Goal: Information Seeking & Learning: Find specific fact

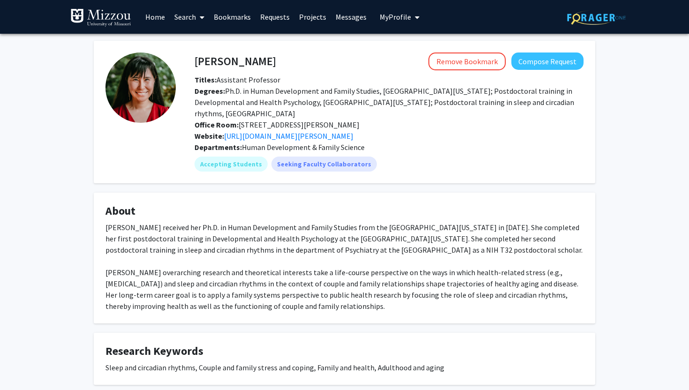
click at [306, 15] on link "Projects" at bounding box center [312, 16] width 37 height 33
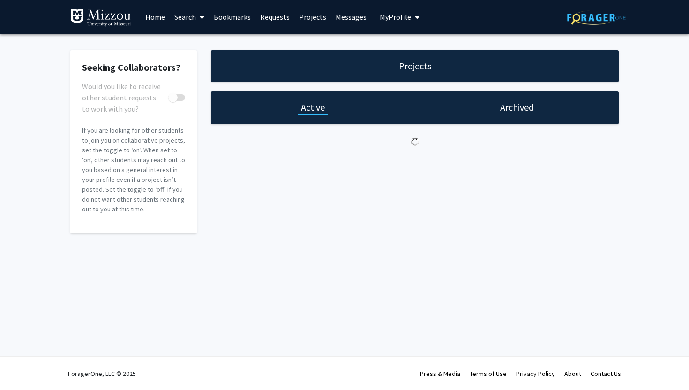
click at [395, 18] on span "My Profile" at bounding box center [395, 16] width 31 height 9
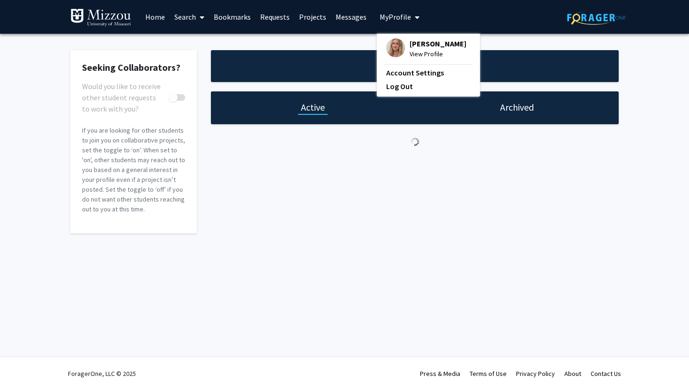
click at [232, 20] on link "Bookmarks" at bounding box center [232, 16] width 46 height 33
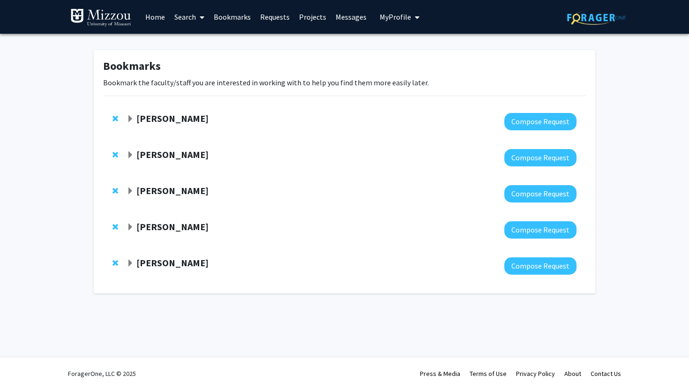
click at [194, 19] on link "Search" at bounding box center [189, 16] width 39 height 33
click at [174, 121] on strong "[PERSON_NAME]" at bounding box center [172, 118] width 72 height 12
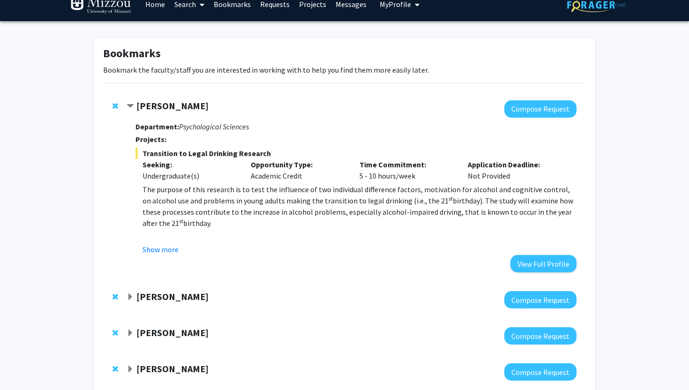
scroll to position [16, 0]
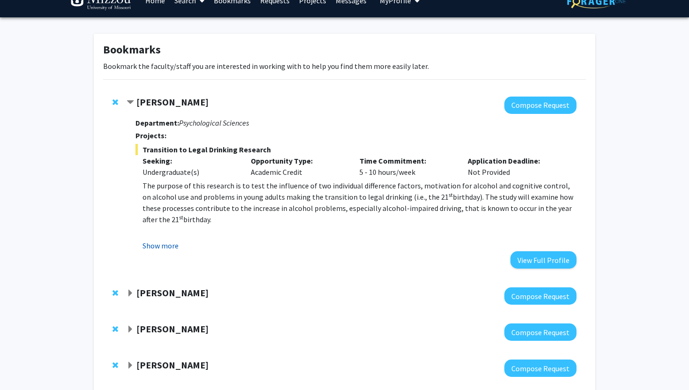
click at [165, 250] on button "Show more" at bounding box center [160, 245] width 36 height 11
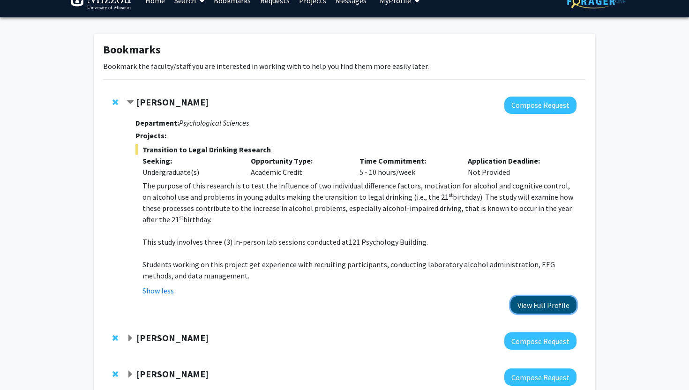
click at [526, 308] on button "View Full Profile" at bounding box center [543, 304] width 66 height 17
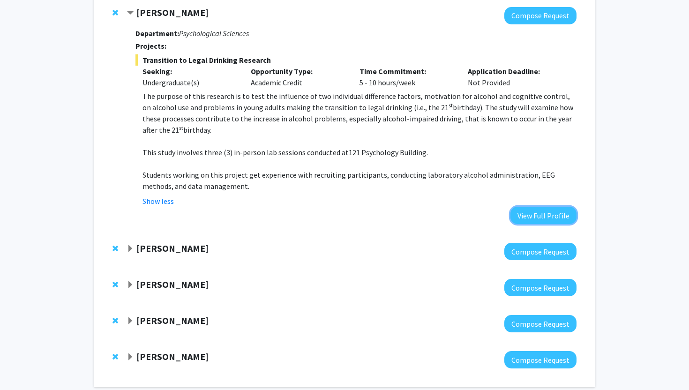
scroll to position [152, 0]
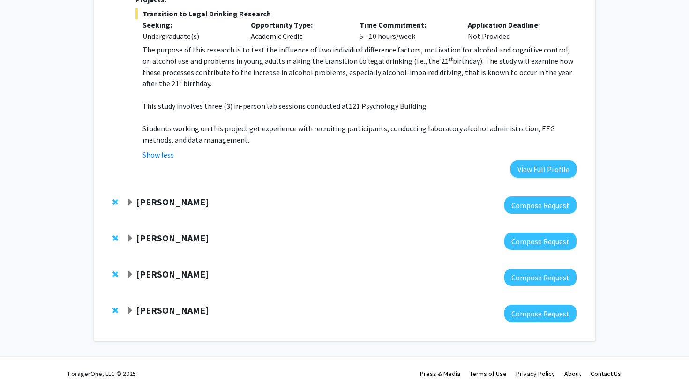
click at [186, 238] on strong "[PERSON_NAME]" at bounding box center [172, 238] width 72 height 12
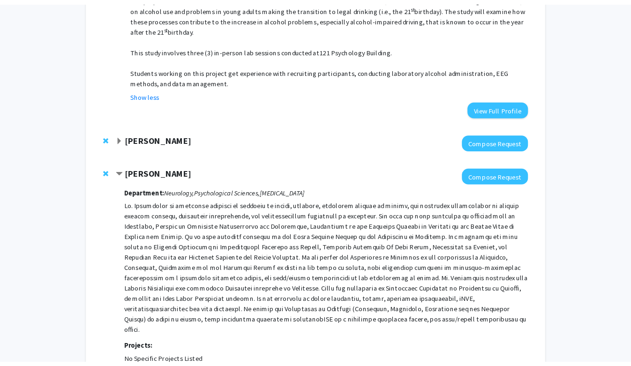
scroll to position [209, 0]
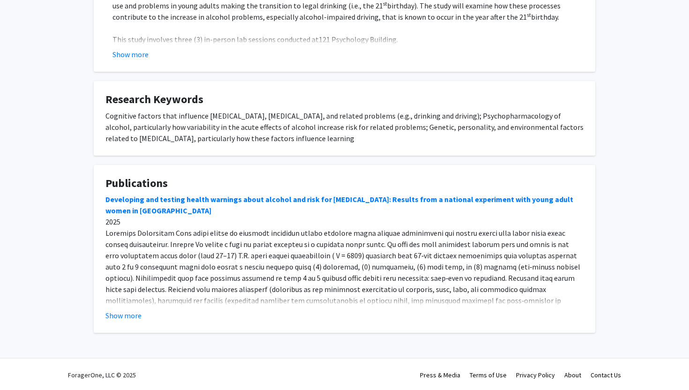
scroll to position [248, 0]
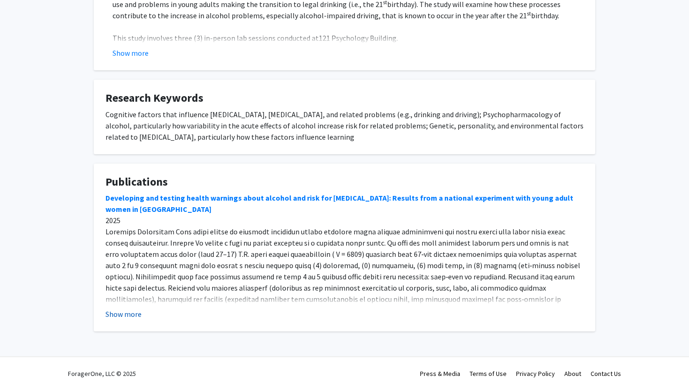
click at [136, 315] on button "Show more" at bounding box center [123, 313] width 36 height 11
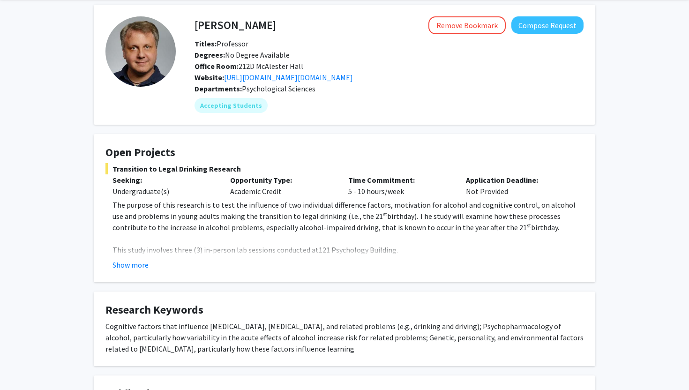
scroll to position [0, 0]
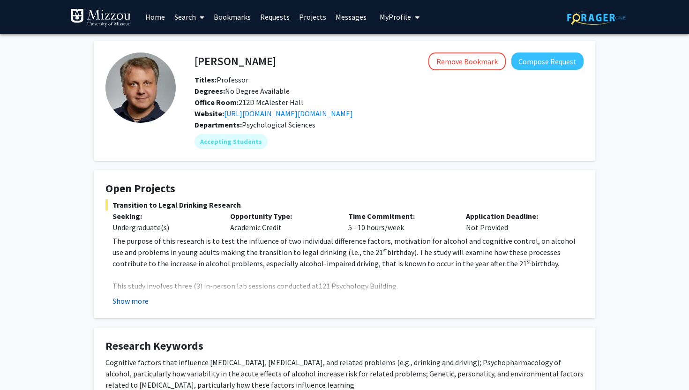
click at [125, 305] on button "Show more" at bounding box center [130, 300] width 36 height 11
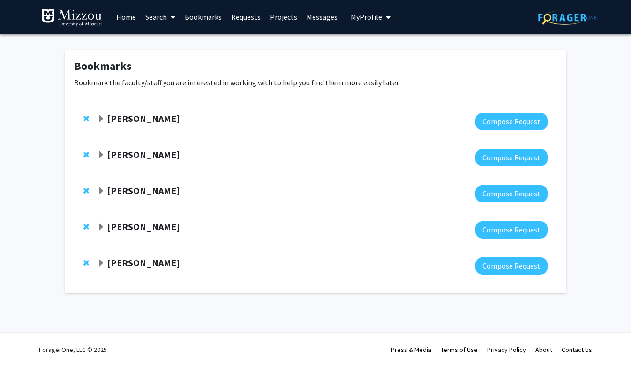
click at [179, 189] on div "[PERSON_NAME]" at bounding box center [198, 191] width 202 height 12
click at [100, 191] on span "Expand David Beversdorf Bookmark" at bounding box center [100, 190] width 7 height 7
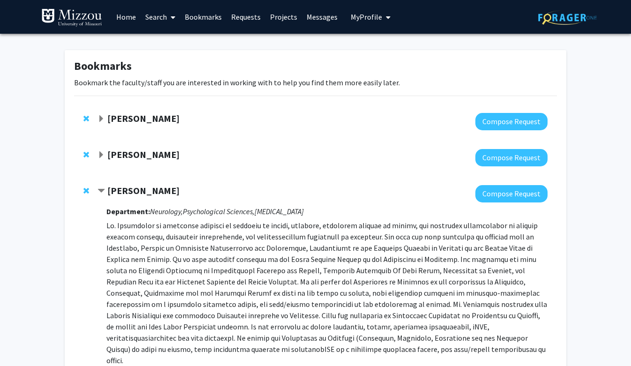
click at [162, 17] on link "Search" at bounding box center [160, 16] width 39 height 33
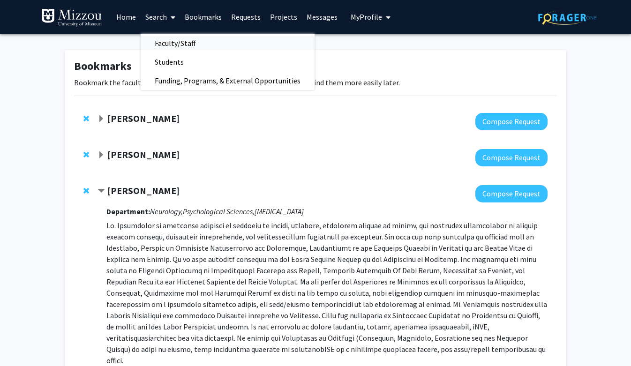
click at [173, 45] on span "Faculty/Staff" at bounding box center [175, 43] width 69 height 19
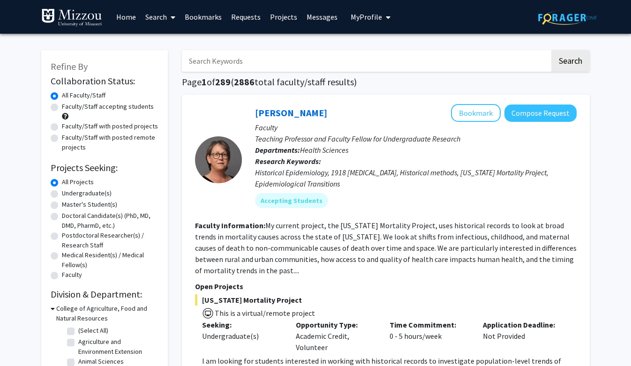
click at [198, 62] on input "Search Keywords" at bounding box center [366, 61] width 368 height 22
click at [551, 50] on button "Search" at bounding box center [570, 61] width 38 height 22
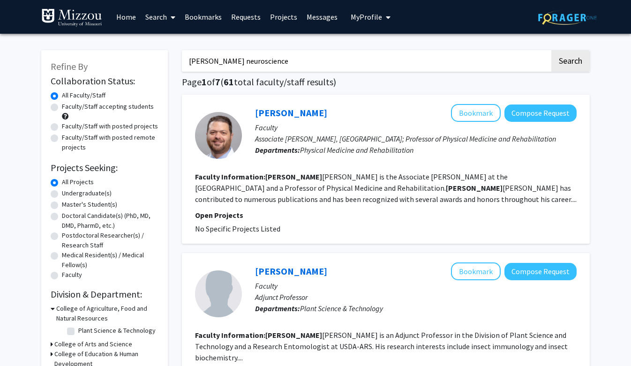
type input "[PERSON_NAME] neuroscience"
click at [551, 50] on button "Search" at bounding box center [570, 61] width 38 height 22
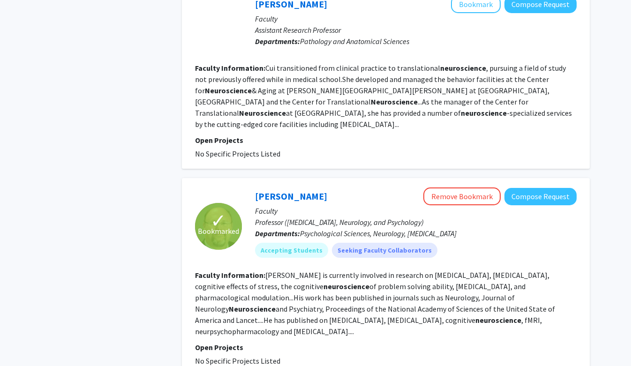
scroll to position [636, 0]
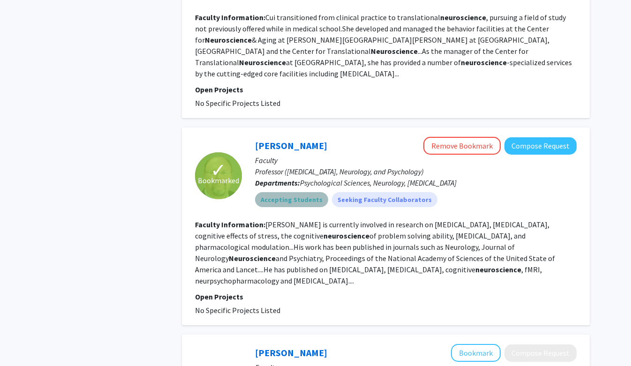
click at [294, 192] on mat-chip "Accepting Students" at bounding box center [291, 199] width 73 height 15
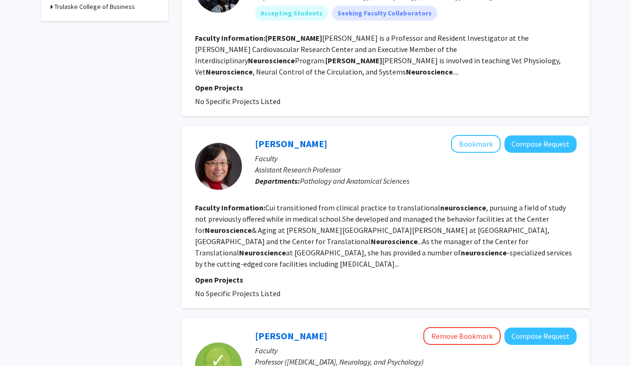
scroll to position [0, 0]
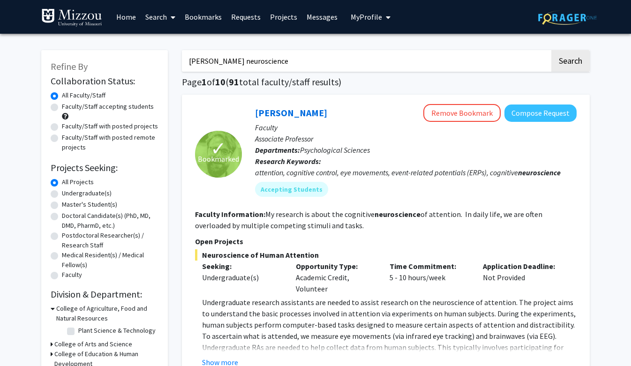
click at [62, 105] on label "Faculty/Staff accepting students" at bounding box center [108, 107] width 92 height 10
click at [62, 105] on input "Faculty/Staff accepting students" at bounding box center [65, 105] width 6 height 6
radio input "true"
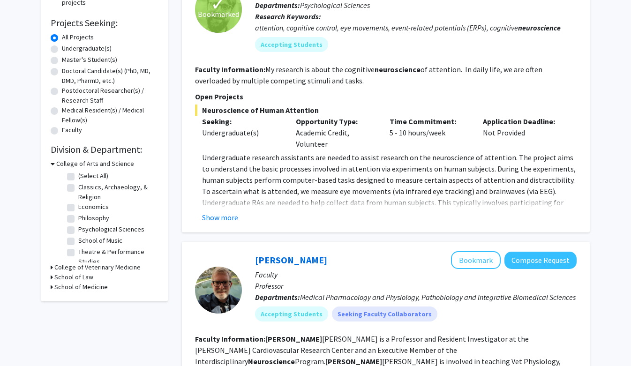
scroll to position [70, 0]
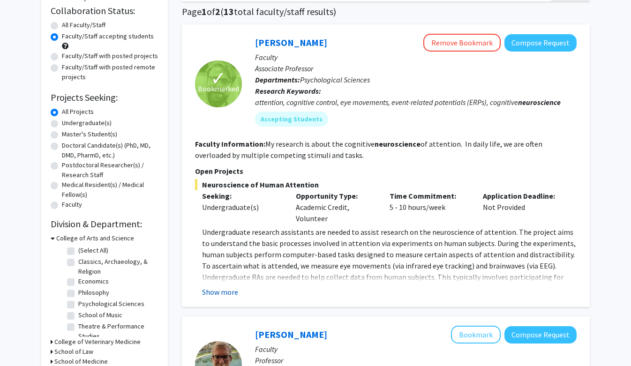
click at [212, 293] on button "Show more" at bounding box center [220, 291] width 36 height 11
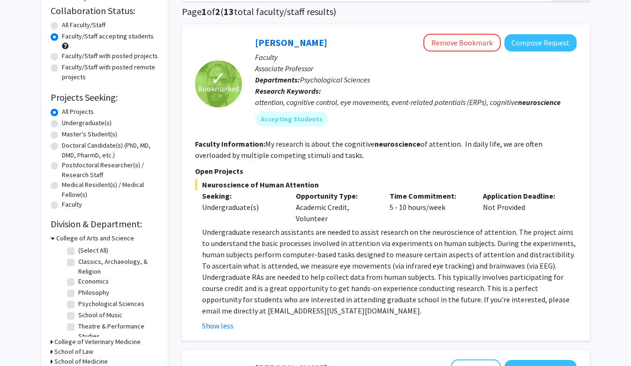
radio input "true"
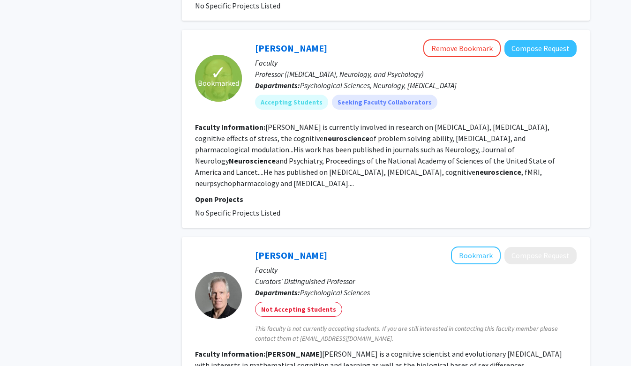
scroll to position [626, 0]
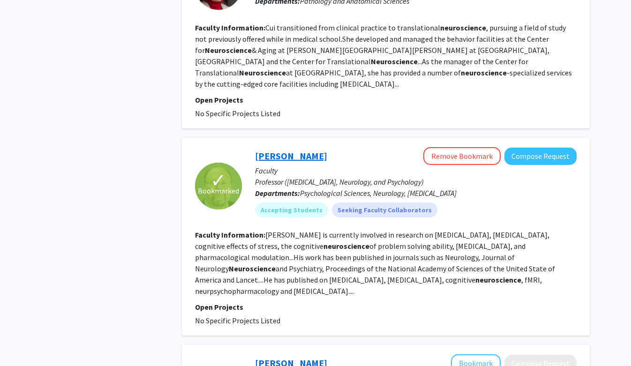
click at [287, 150] on link "[PERSON_NAME]" at bounding box center [291, 156] width 72 height 12
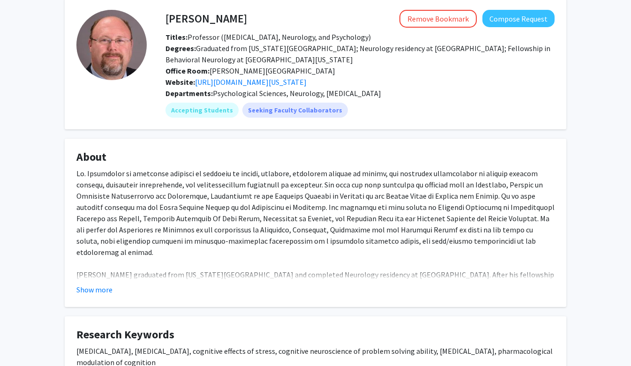
scroll to position [64, 0]
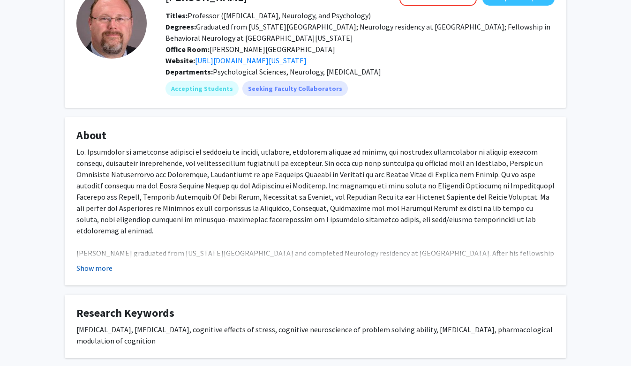
click at [108, 267] on button "Show more" at bounding box center [94, 267] width 36 height 11
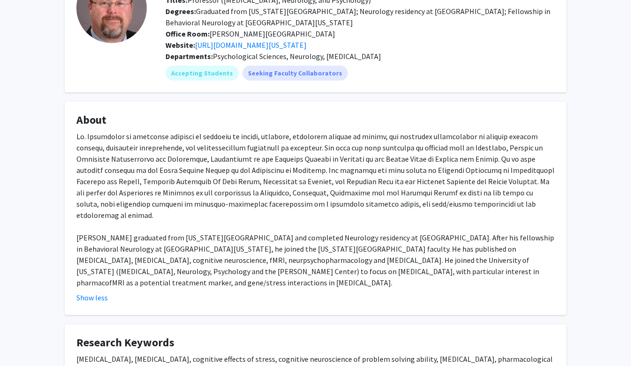
scroll to position [83, 0]
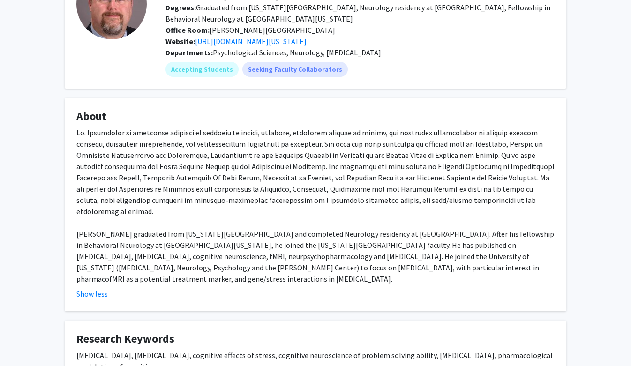
drag, startPoint x: 72, startPoint y: 127, endPoint x: 476, endPoint y: 227, distance: 415.7
click at [476, 227] on fg-card "About [PERSON_NAME] graduated from [US_STATE][GEOGRAPHIC_DATA] and completed Ne…" at bounding box center [315, 204] width 501 height 213
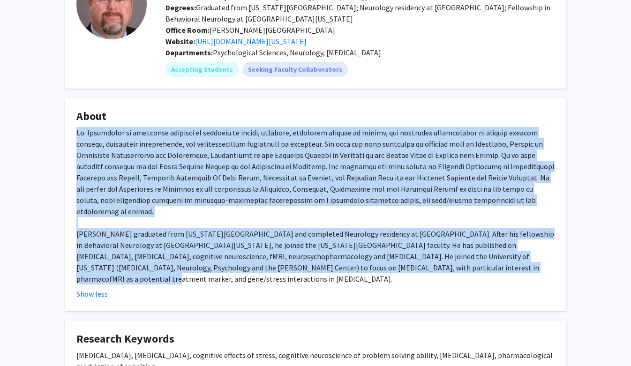
drag, startPoint x: 76, startPoint y: 131, endPoint x: 484, endPoint y: 254, distance: 426.0
click at [484, 254] on div "[PERSON_NAME] graduated from [US_STATE][GEOGRAPHIC_DATA] and completed Neurolog…" at bounding box center [315, 205] width 478 height 157
copy div "[PERSON_NAME] is currently involved in research on [MEDICAL_DATA], [MEDICAL_DAT…"
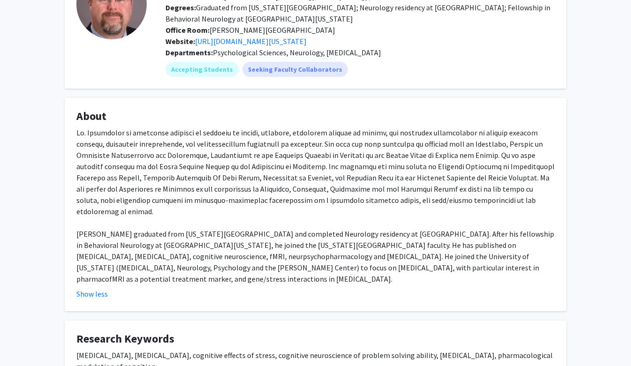
click at [328, 123] on h4 "About" at bounding box center [315, 117] width 478 height 14
